Goal: Task Accomplishment & Management: Manage account settings

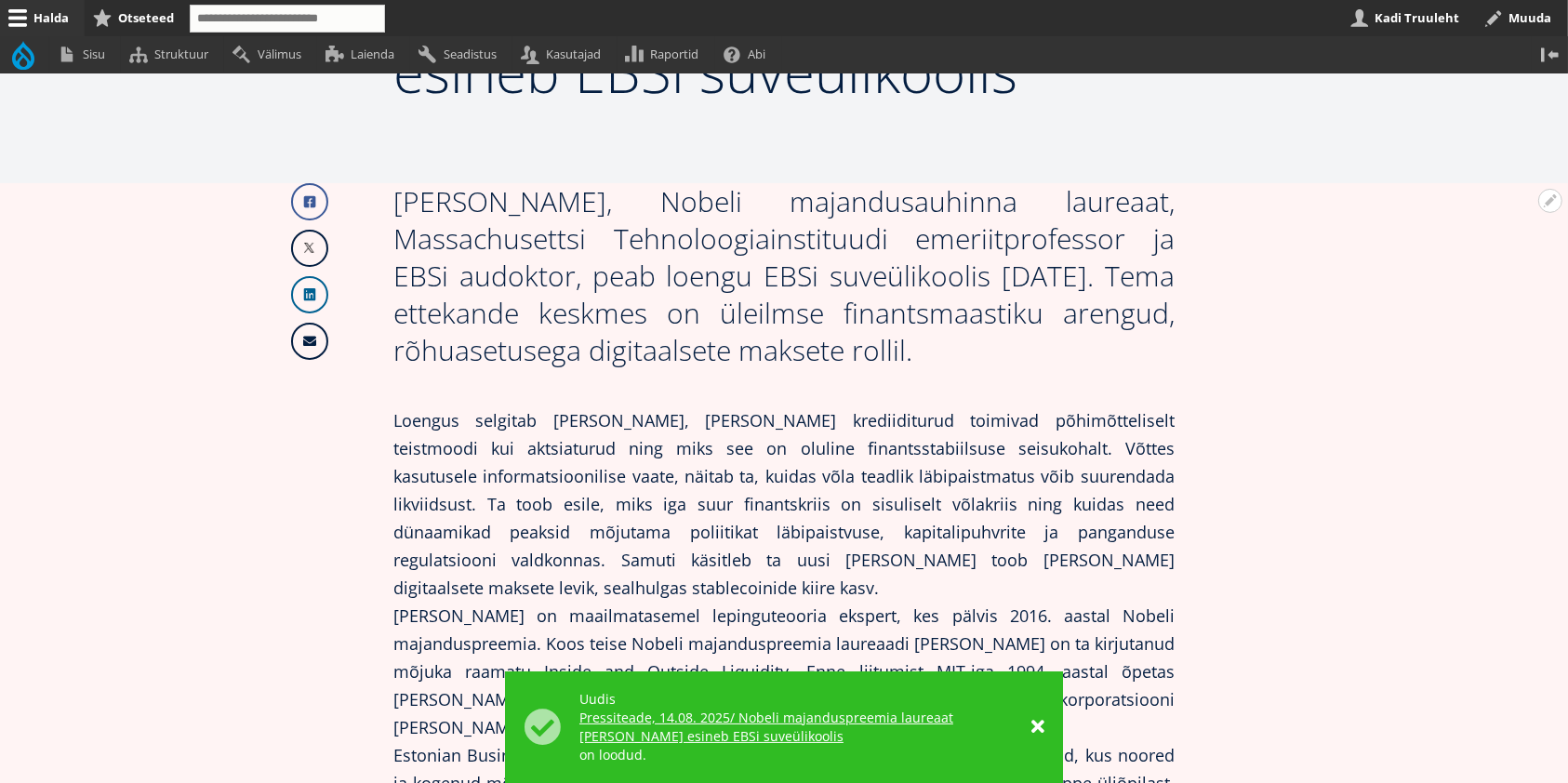
scroll to position [409, 0]
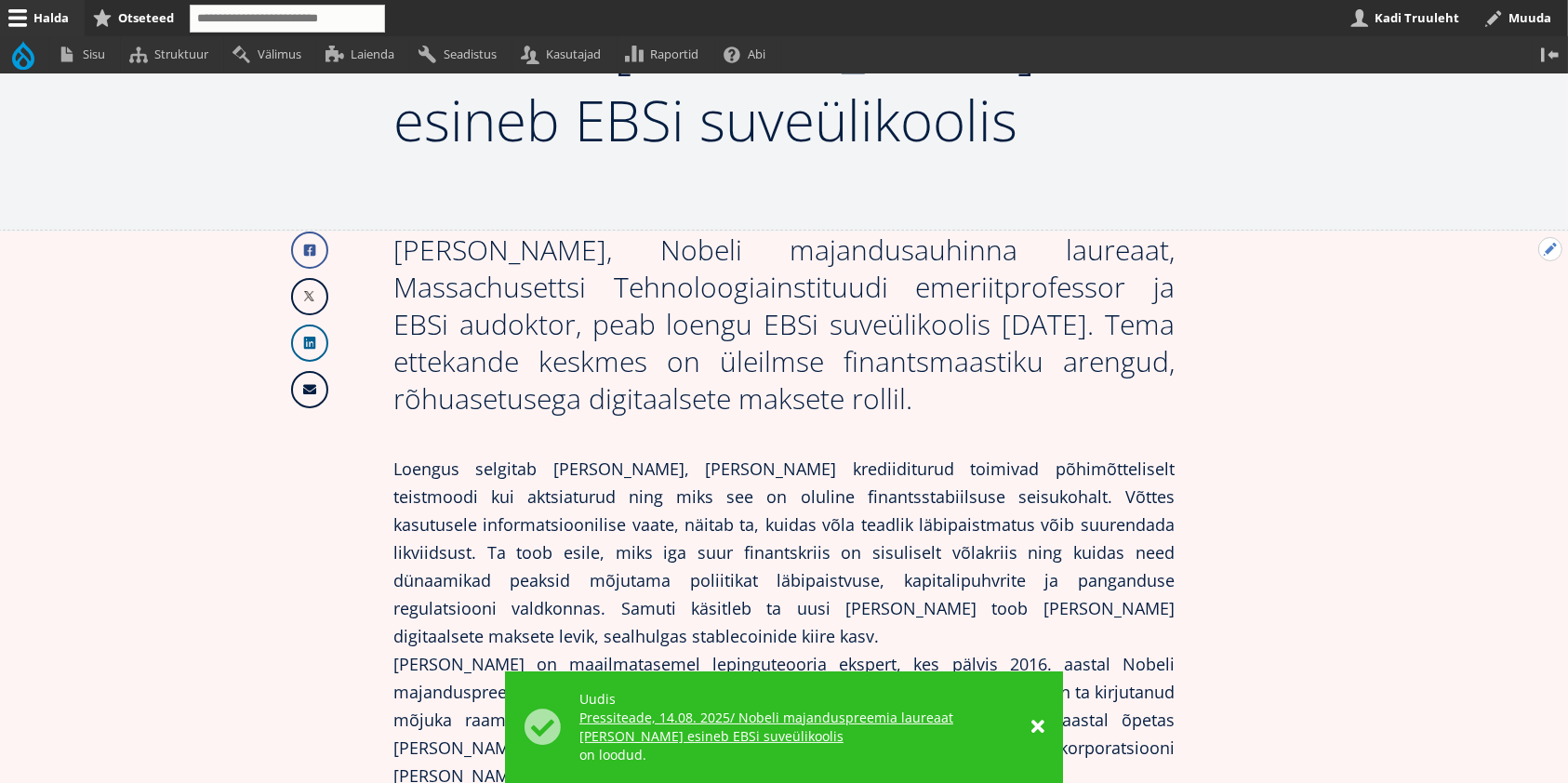
click at [1548, 243] on button "Avatud Järgmine uudis seaded" at bounding box center [1551, 249] width 25 height 25
click at [1518, 293] on link "Muuda" at bounding box center [1519, 299] width 84 height 20
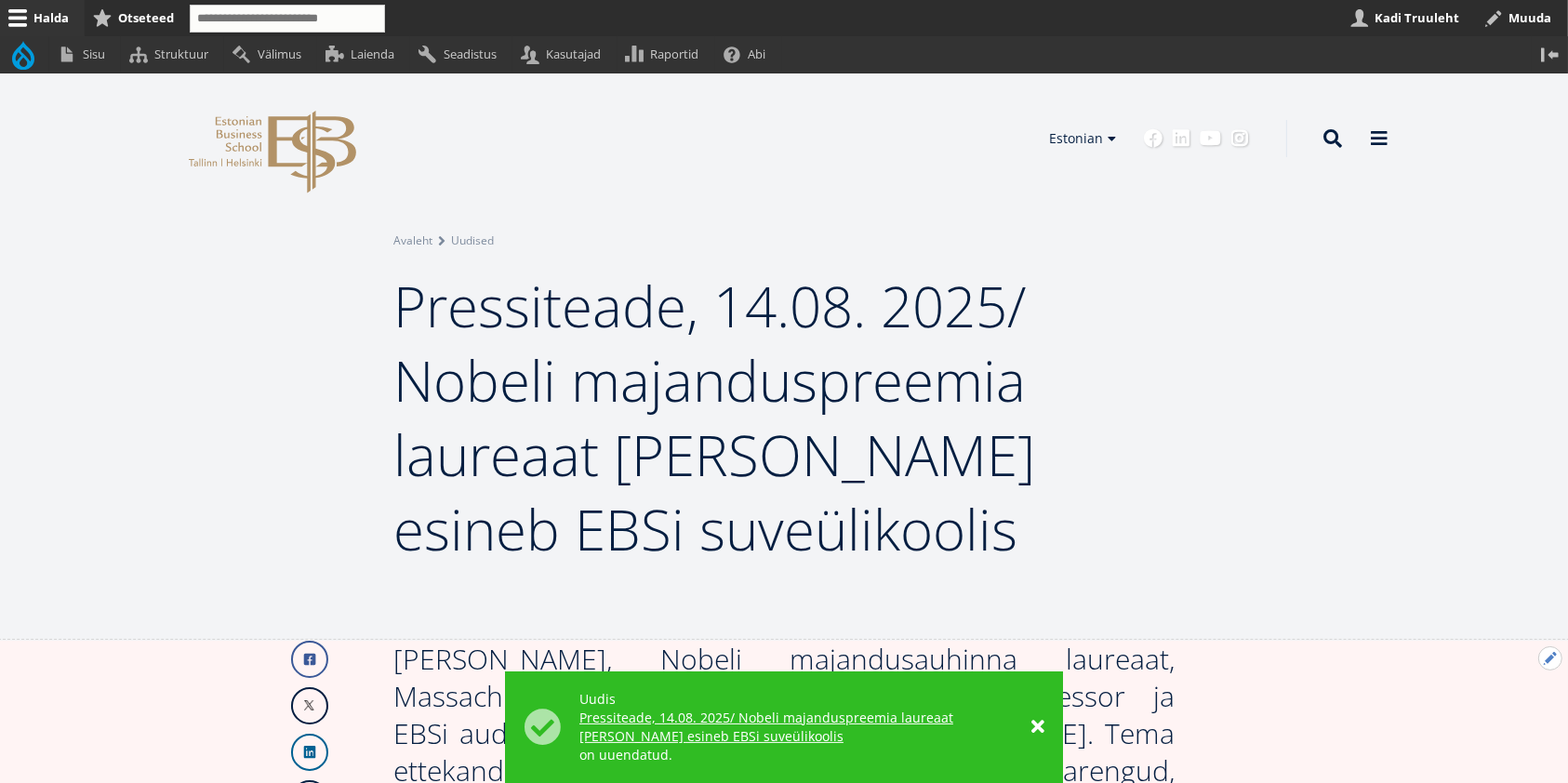
click at [1547, 665] on button "Avatud Järgmine uudis seaded" at bounding box center [1551, 659] width 25 height 25
click at [1523, 707] on link "Muuda" at bounding box center [1519, 709] width 84 height 20
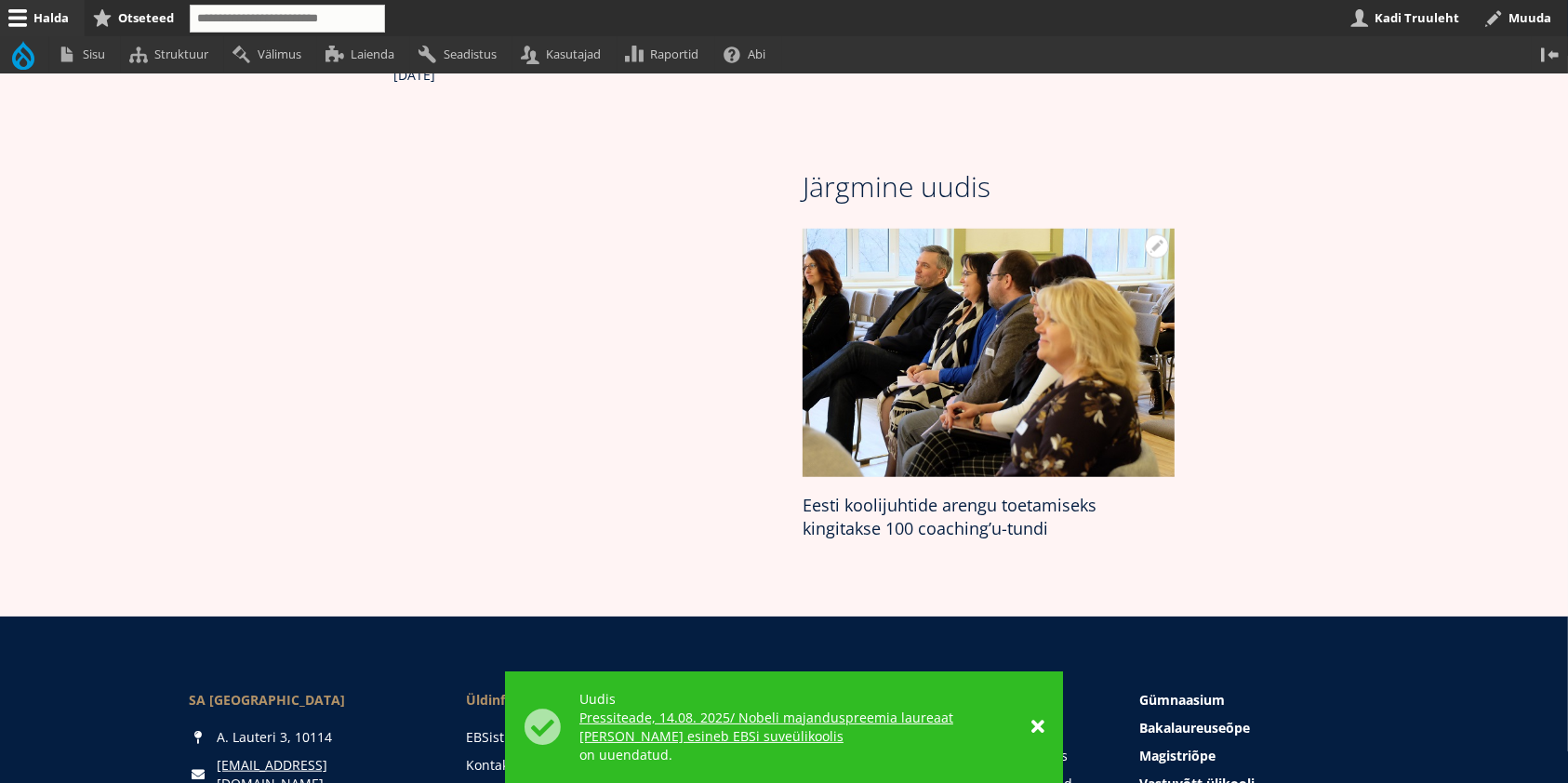
scroll to position [1239, 0]
